Goal: Navigation & Orientation: Find specific page/section

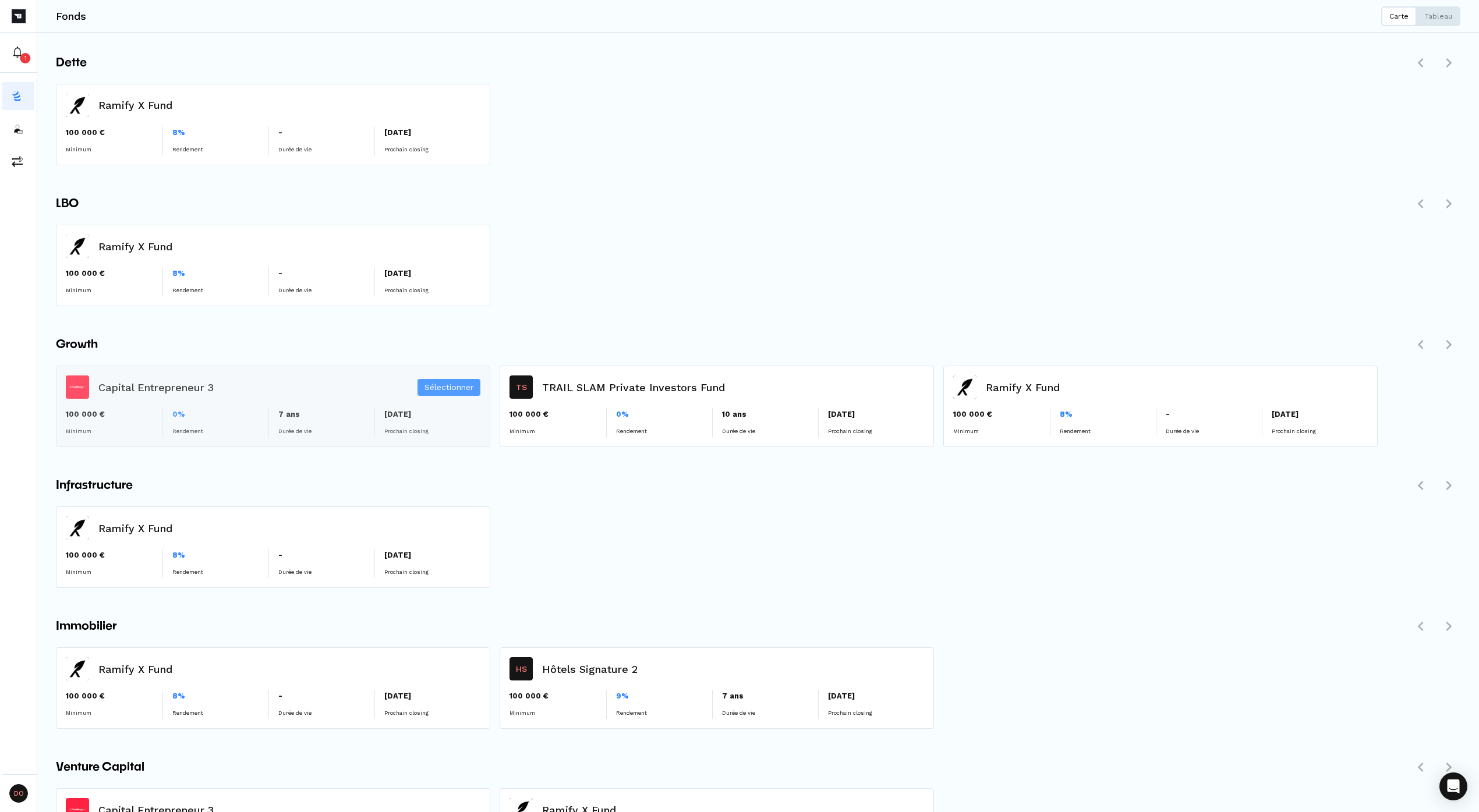
click at [188, 389] on div "Sélectionner" at bounding box center [273, 406] width 433 height 80
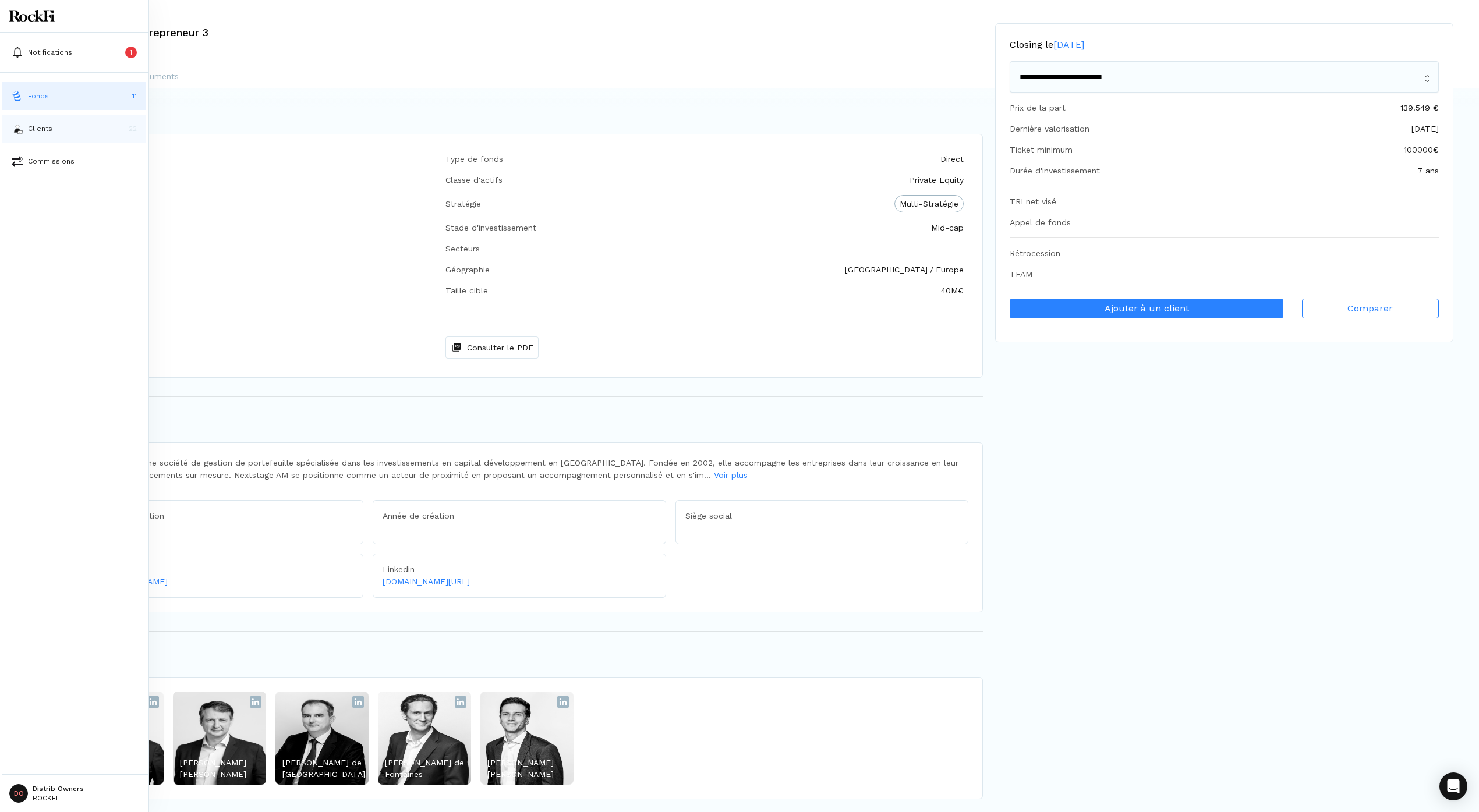
click at [19, 116] on button "Clients 22" at bounding box center [74, 128] width 144 height 28
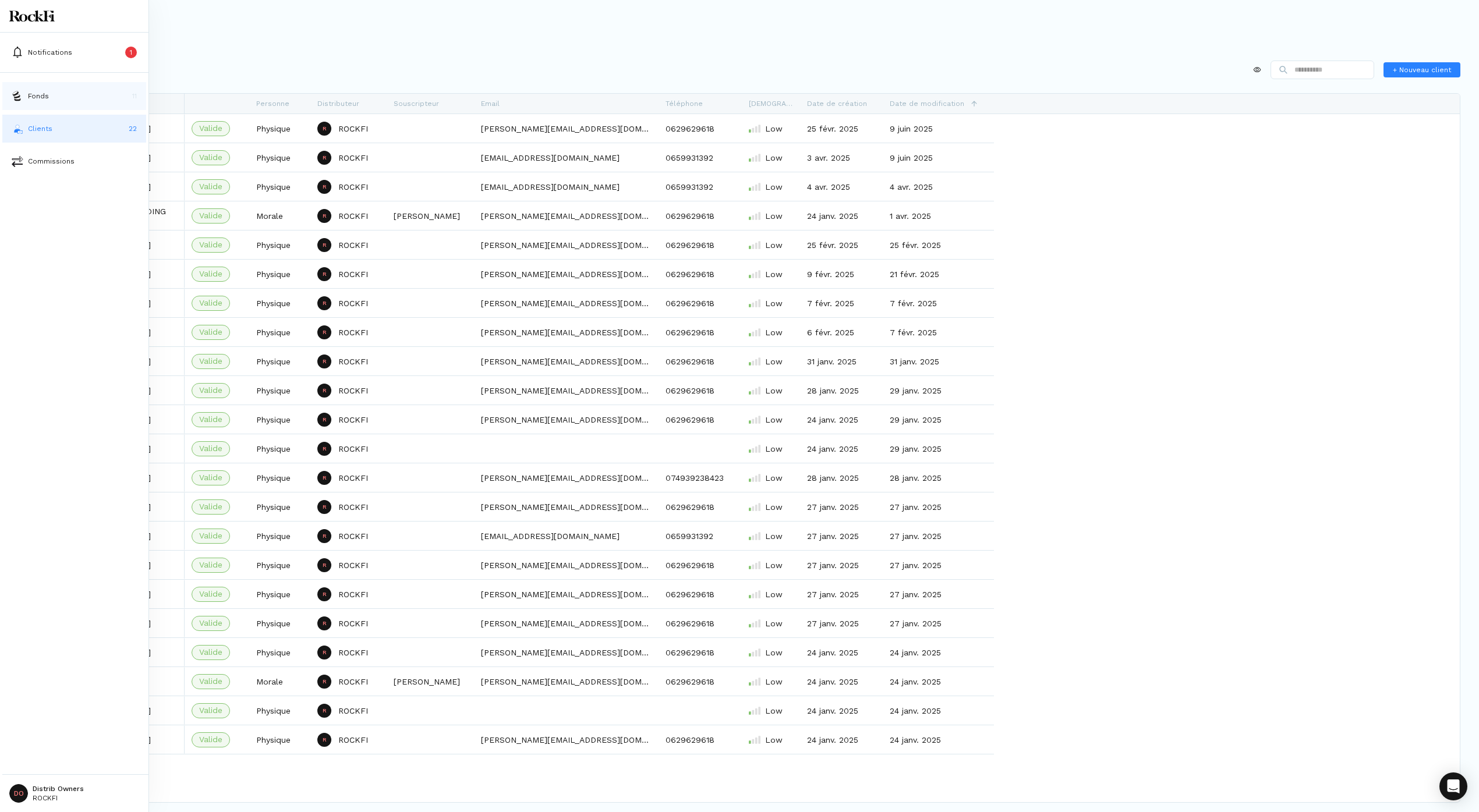
click at [23, 84] on button "Fonds 11" at bounding box center [74, 96] width 144 height 28
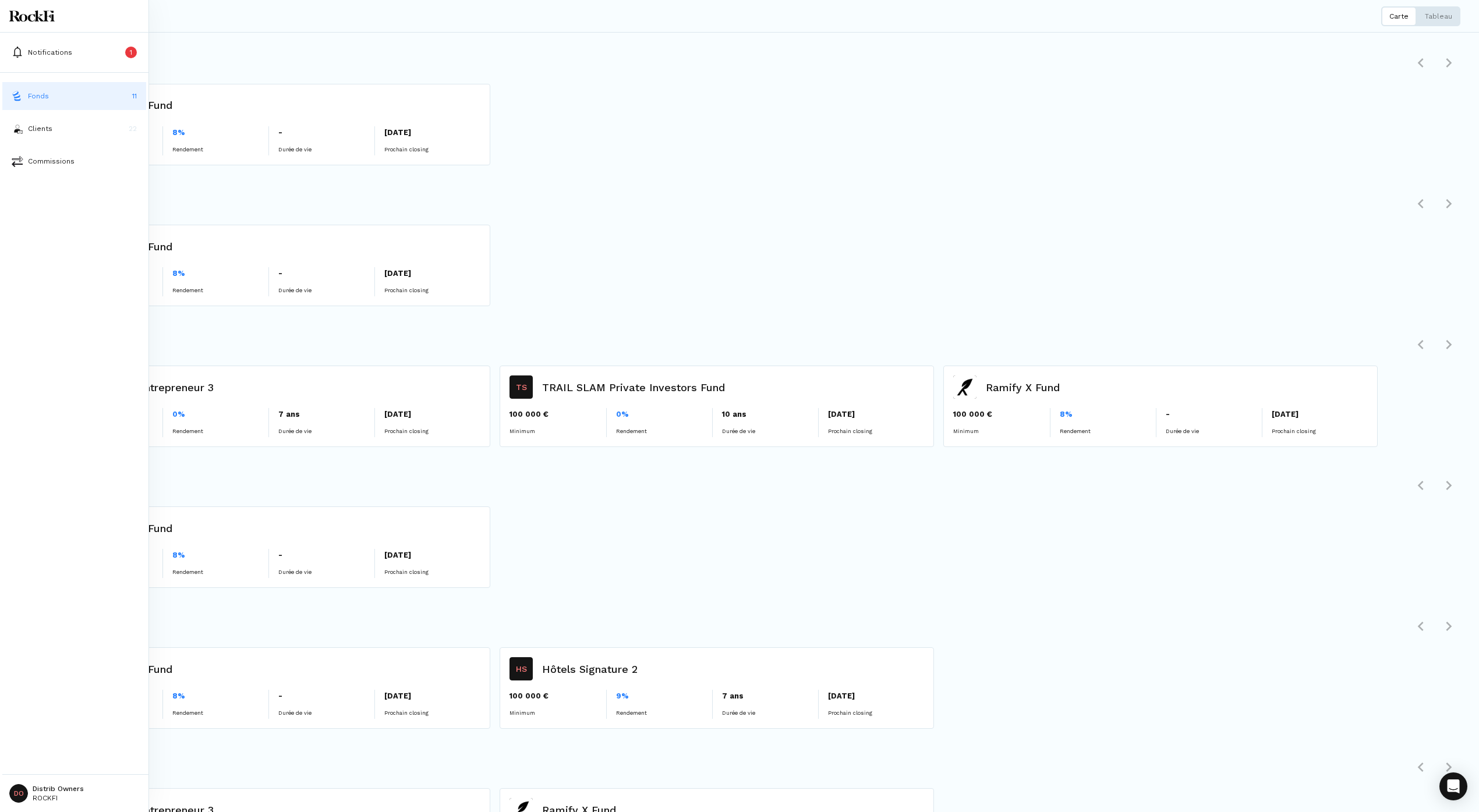
click at [73, 439] on html "Notifications 1 Fonds 11 Clients 22 Commissions DO Distrib Owners ROCKFI Fonds …" at bounding box center [740, 406] width 1479 height 812
click at [60, 439] on p "Déconnexion" at bounding box center [58, 759] width 50 height 12
